Goal: Transaction & Acquisition: Purchase product/service

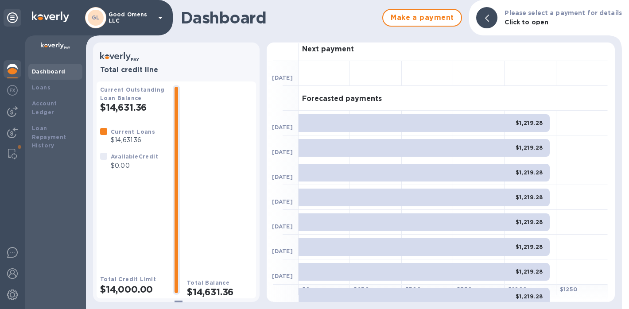
scroll to position [1, 0]
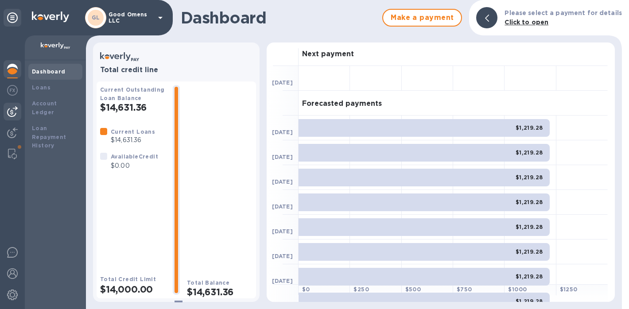
click at [12, 108] on img at bounding box center [12, 111] width 11 height 11
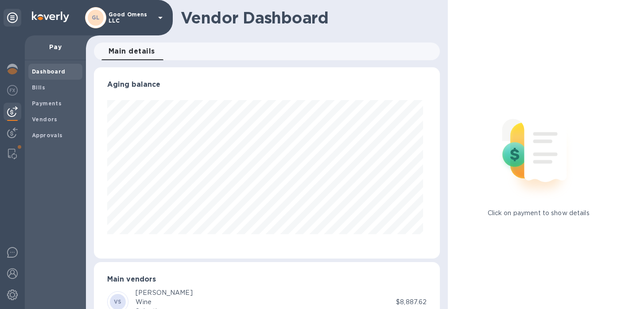
scroll to position [191, 343]
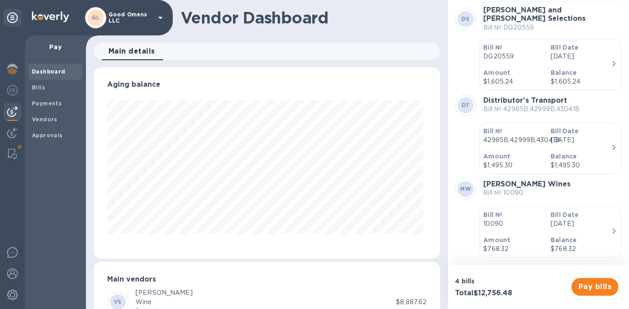
scroll to position [106, 0]
click at [11, 155] on img at bounding box center [12, 154] width 9 height 11
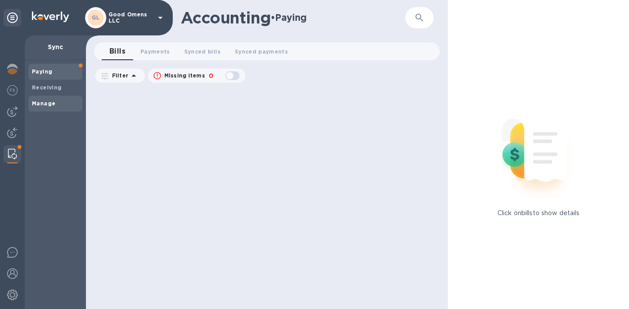
click at [69, 99] on span "Manage" at bounding box center [55, 103] width 47 height 9
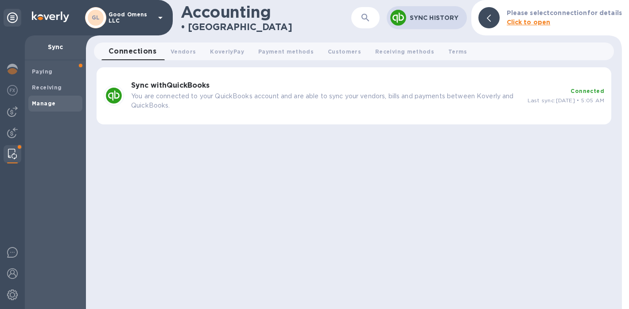
click at [433, 84] on h3 "Sync with QuickBooks" at bounding box center [325, 85] width 389 height 8
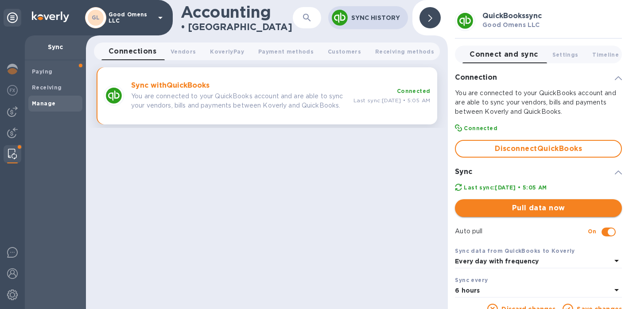
click at [574, 204] on span "Pull data now" at bounding box center [538, 208] width 153 height 11
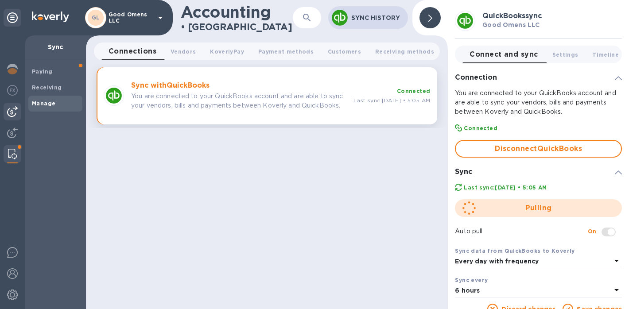
click at [10, 111] on img at bounding box center [12, 111] width 11 height 11
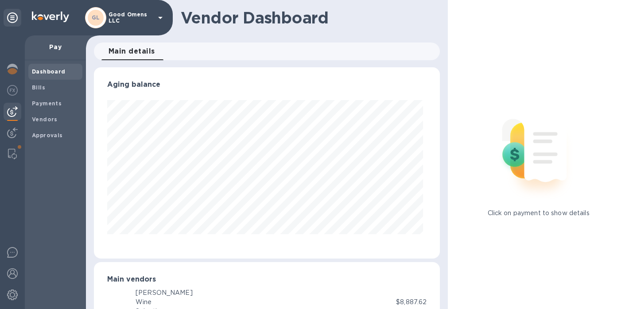
scroll to position [191, 343]
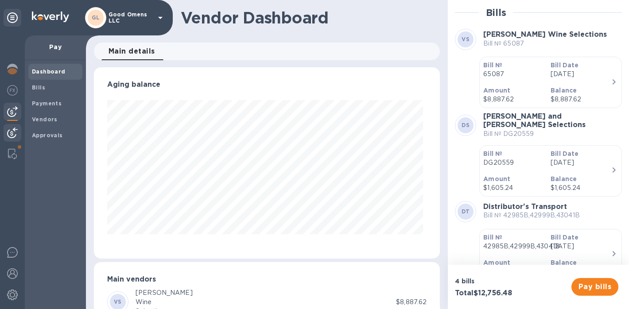
click at [11, 131] on img at bounding box center [12, 133] width 11 height 11
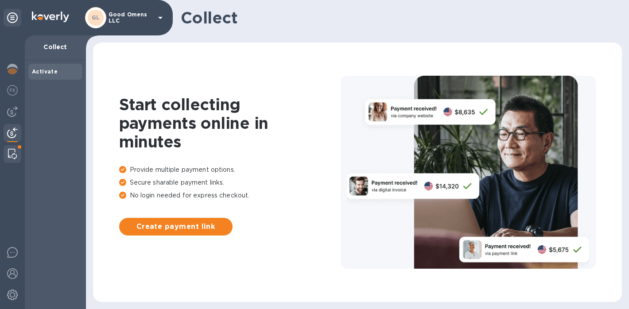
click at [14, 155] on img at bounding box center [12, 154] width 9 height 11
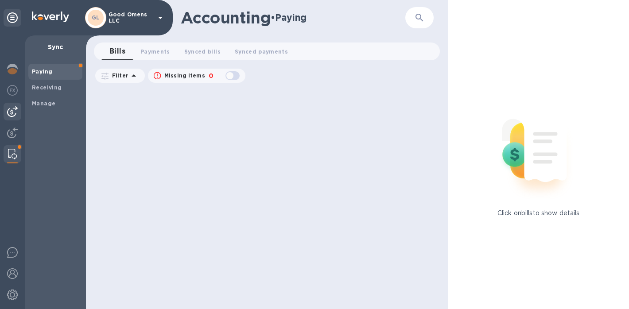
click at [15, 114] on img at bounding box center [12, 111] width 11 height 11
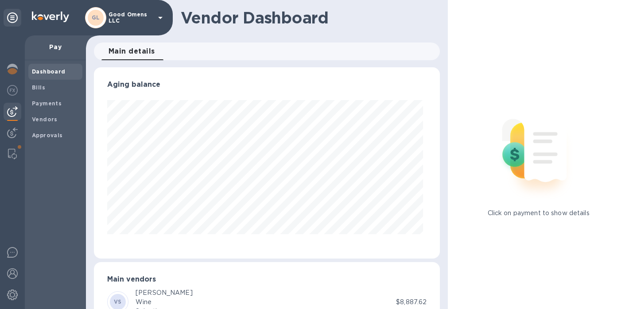
scroll to position [191, 343]
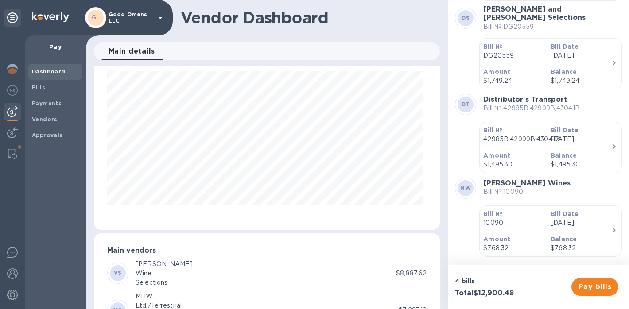
scroll to position [106, 0]
click at [6, 156] on div at bounding box center [12, 154] width 16 height 18
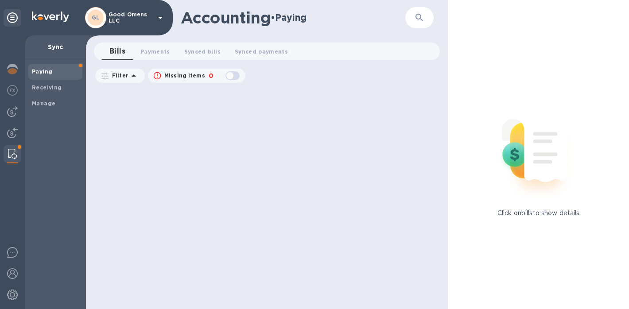
click at [47, 111] on div "Paying Receiving Manage" at bounding box center [55, 184] width 61 height 249
click at [47, 109] on div "Manage" at bounding box center [55, 104] width 54 height 16
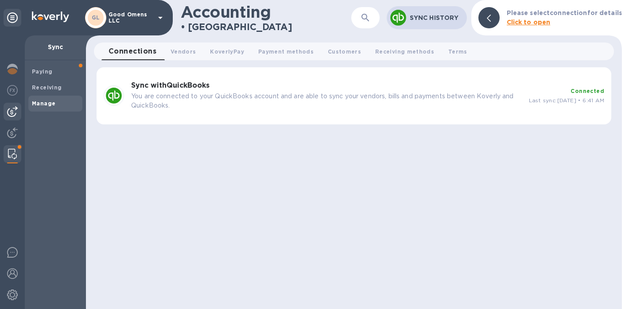
click at [21, 114] on div at bounding box center [13, 112] width 18 height 18
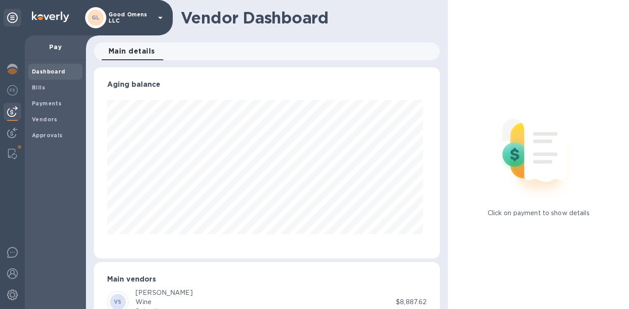
scroll to position [191, 343]
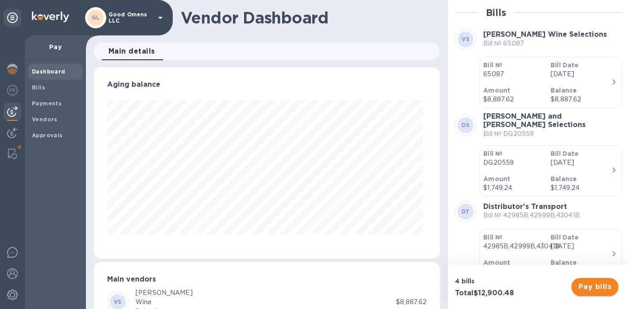
click at [593, 289] on span "Pay bills" at bounding box center [594, 287] width 33 height 11
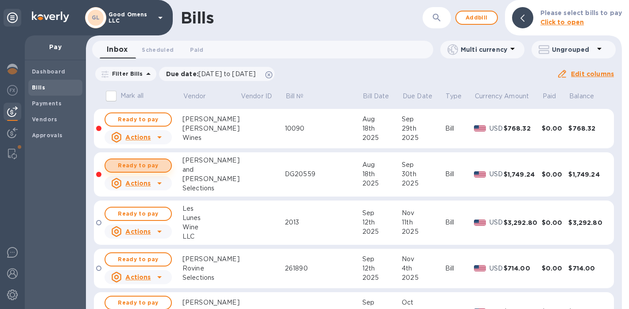
click at [162, 167] on span "Ready to pay" at bounding box center [137, 165] width 51 height 11
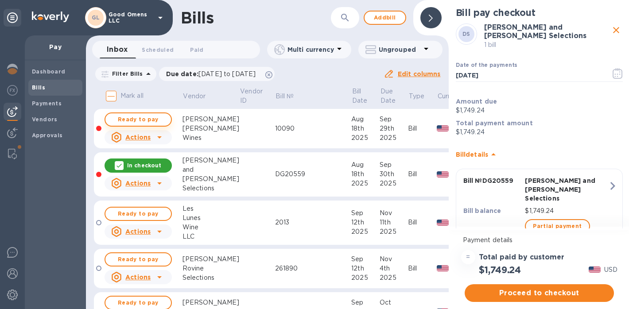
click at [167, 117] on button "Ready to pay" at bounding box center [137, 119] width 67 height 14
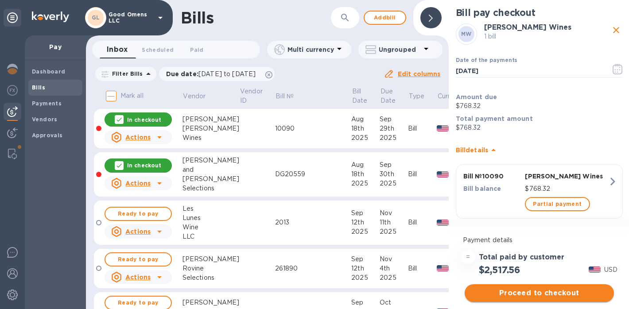
click at [522, 294] on span "Proceed to checkout" at bounding box center [538, 293] width 135 height 11
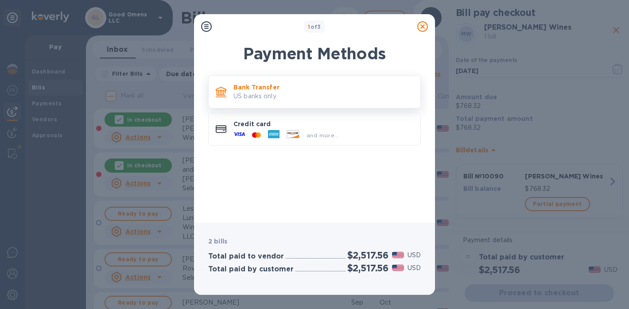
click at [312, 83] on p "Bank Transfer" at bounding box center [323, 87] width 180 height 9
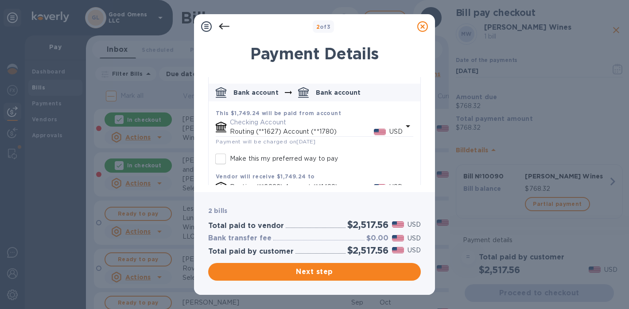
scroll to position [200, 0]
click at [420, 30] on icon at bounding box center [422, 26] width 11 height 11
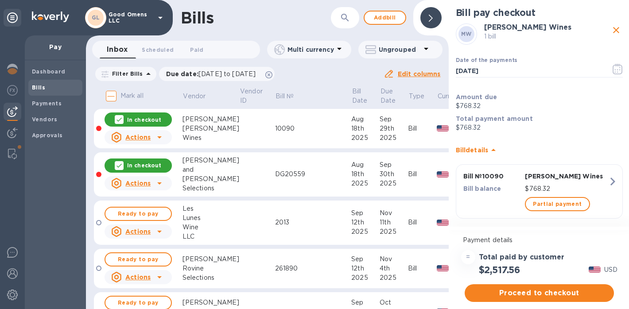
click at [152, 122] on p "In checkout" at bounding box center [144, 120] width 34 height 8
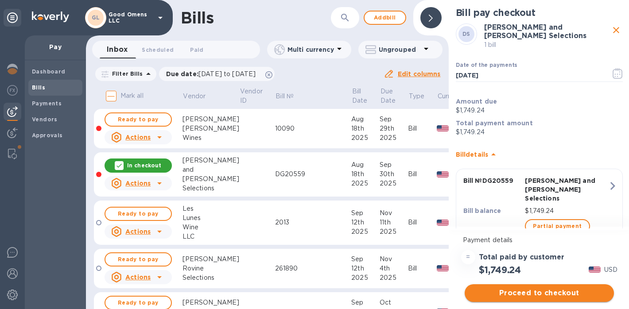
click at [558, 296] on span "Proceed to checkout" at bounding box center [538, 293] width 135 height 11
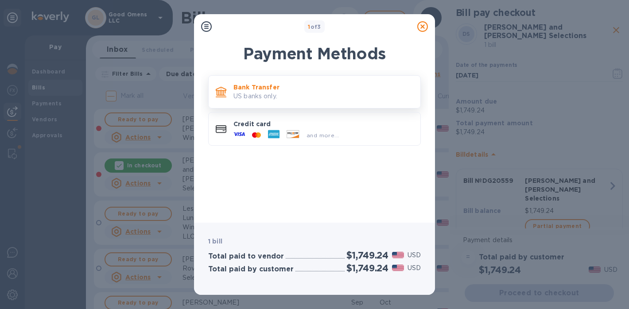
click at [349, 95] on p "US banks only." at bounding box center [323, 96] width 180 height 9
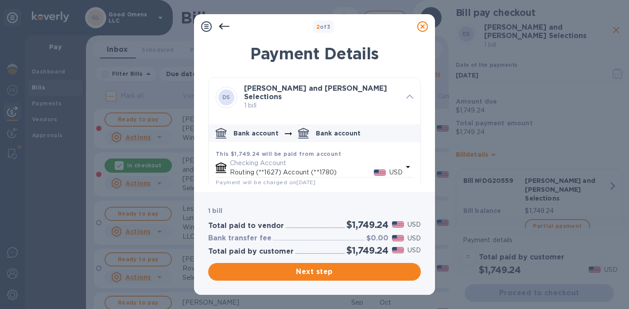
scroll to position [27, 0]
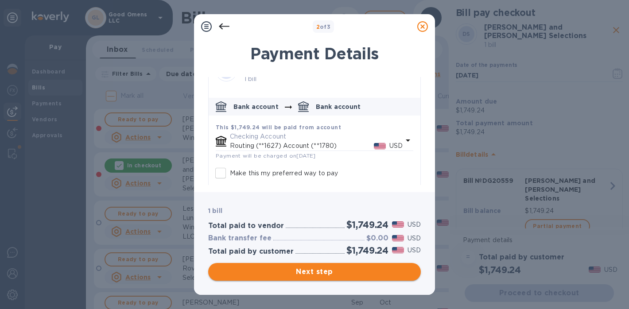
click at [338, 266] on button "Next step" at bounding box center [314, 272] width 213 height 18
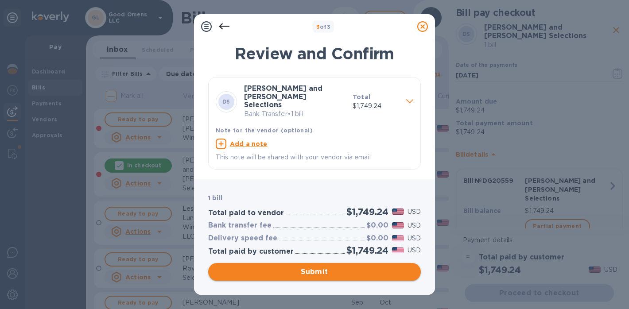
click at [338, 276] on span "Submit" at bounding box center [314, 272] width 198 height 11
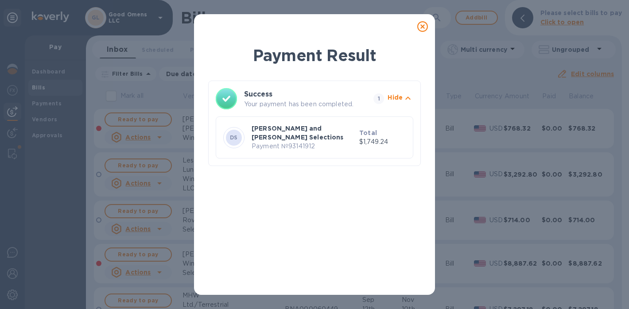
click at [423, 25] on icon at bounding box center [422, 26] width 11 height 11
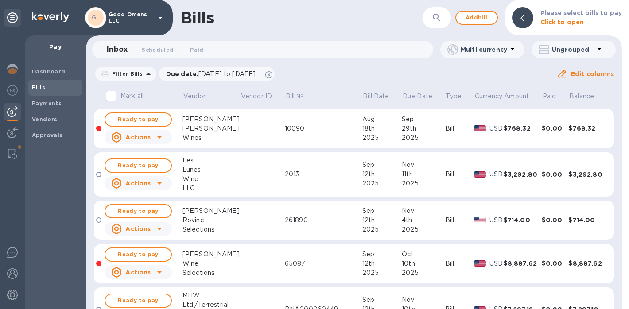
scroll to position [0, 0]
click at [165, 2] on div "GL Good Omens LLC" at bounding box center [86, 17] width 173 height 35
